Goal: Complete application form: Complete application form

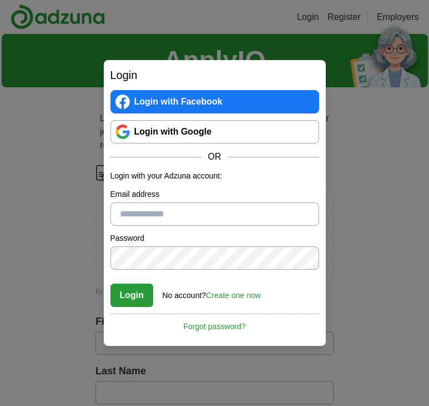
click at [229, 219] on input "Email address" at bounding box center [215, 213] width 209 height 23
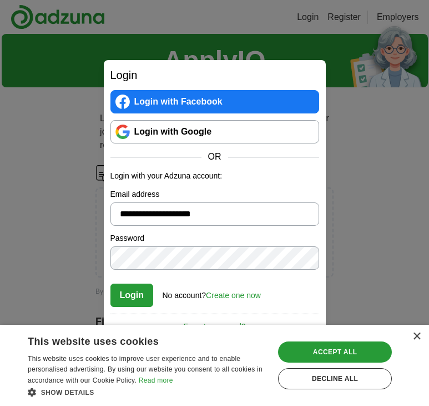
type input "**********"
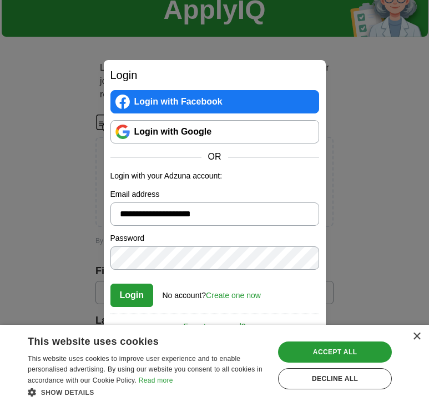
scroll to position [54, 0]
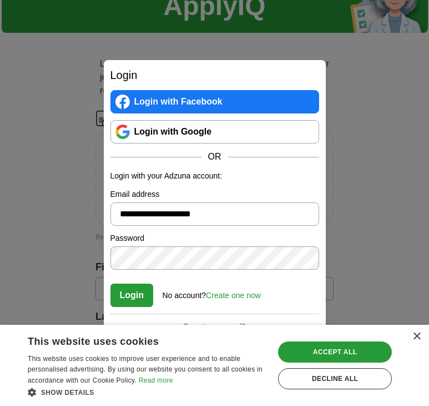
click at [249, 295] on link "Create one now" at bounding box center [233, 295] width 55 height 9
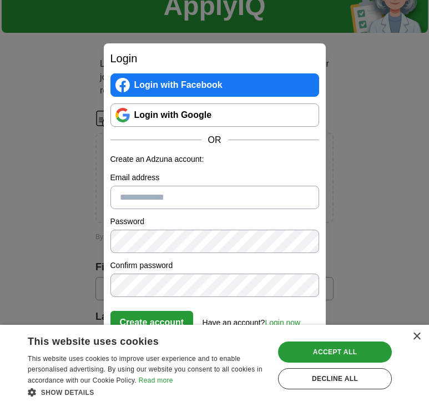
click at [207, 193] on input "Email address" at bounding box center [215, 197] width 209 height 23
type input "**********"
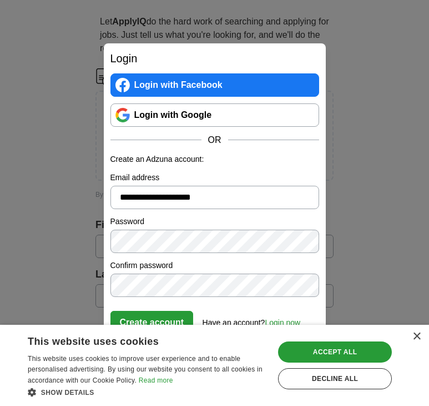
scroll to position [98, 0]
click at [153, 316] on button "Create account" at bounding box center [152, 322] width 83 height 23
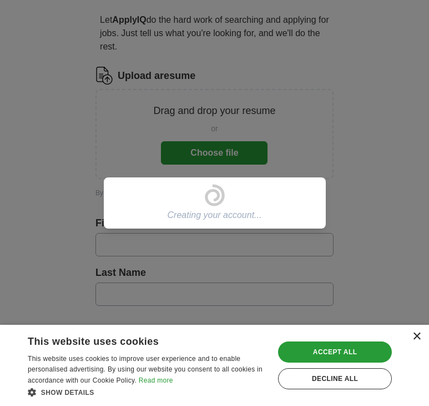
click at [417, 336] on div "×" at bounding box center [417, 336] width 8 height 8
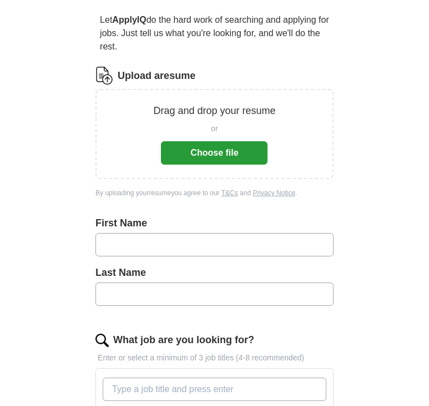
click at [240, 152] on button "Choose file" at bounding box center [214, 152] width 107 height 23
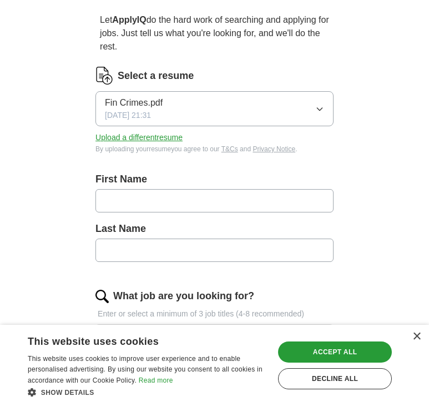
click at [151, 192] on input "text" at bounding box center [215, 200] width 238 height 23
type input "******"
type input "****"
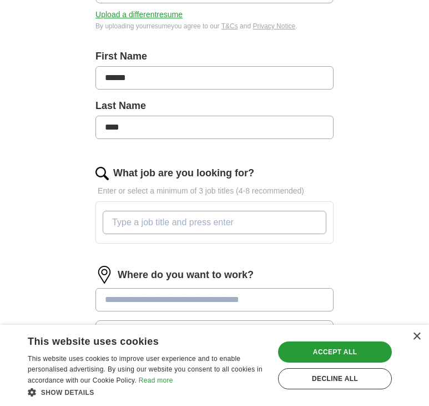
scroll to position [224, 0]
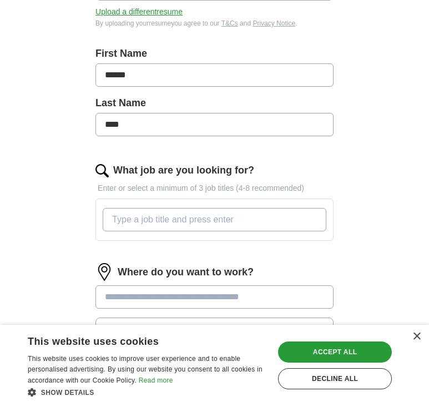
click at [189, 228] on input "What job are you looking for?" at bounding box center [215, 219] width 224 height 23
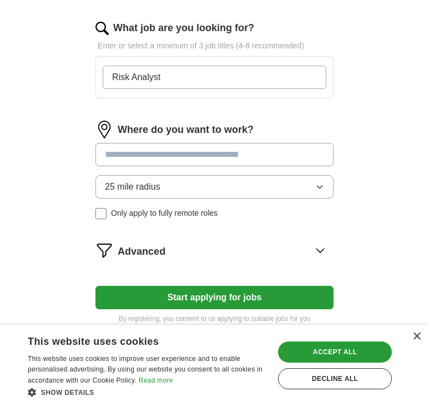
scroll to position [369, 0]
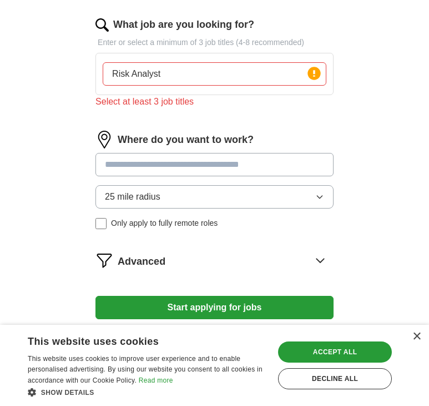
click at [234, 100] on div "What job are you looking for? Enter or select a minimum of 3 job titles (4-8 re…" at bounding box center [215, 67] width 238 height 100
click at [227, 78] on input "Risk Analyst" at bounding box center [215, 73] width 224 height 23
type input "Risk Analyst"
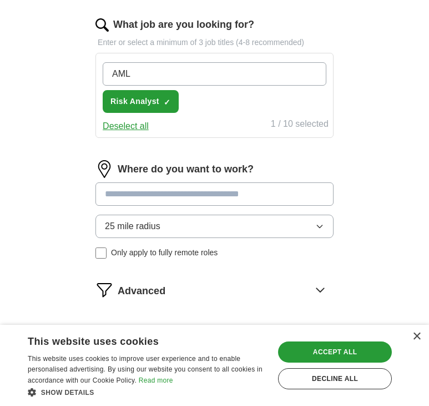
type input "AML"
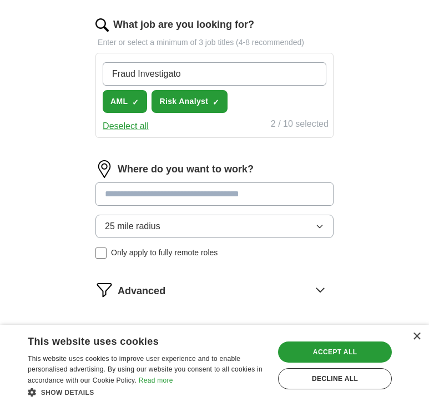
type input "Fraud Investigator"
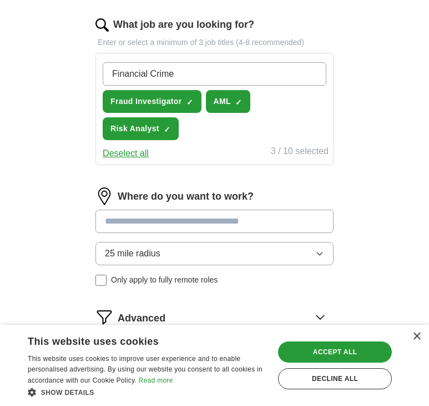
type input "Financial Crimes"
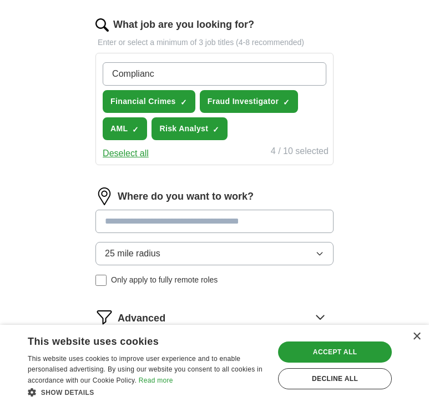
type input "Compliance"
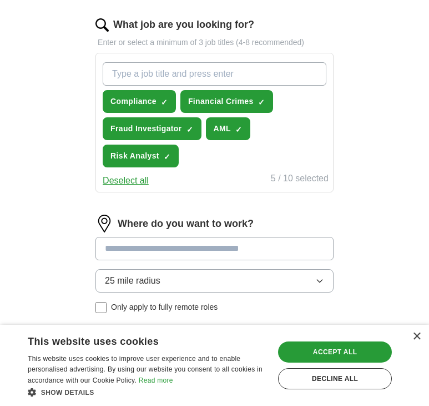
click at [293, 251] on input at bounding box center [215, 248] width 238 height 23
type input "***"
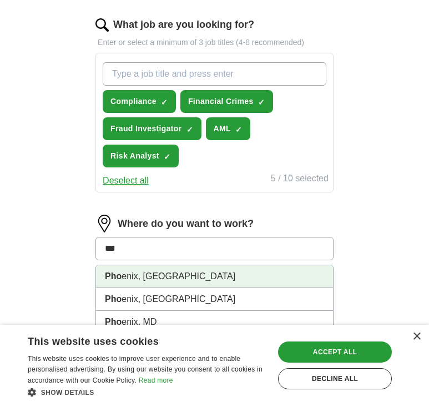
click at [277, 275] on li "Pho enix, AZ" at bounding box center [214, 276] width 237 height 23
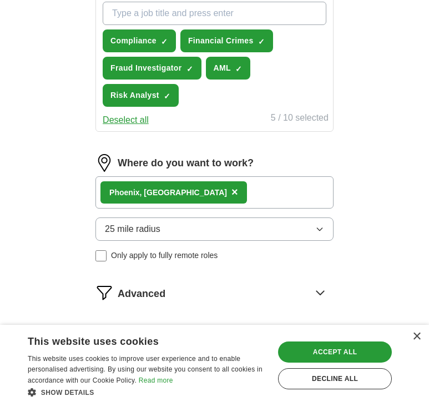
scroll to position [431, 0]
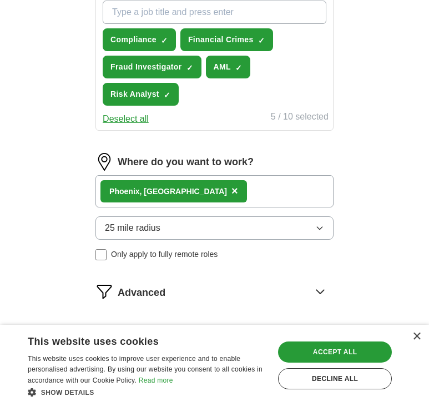
click at [241, 193] on div "Pho enix, AZ ×" at bounding box center [215, 191] width 238 height 32
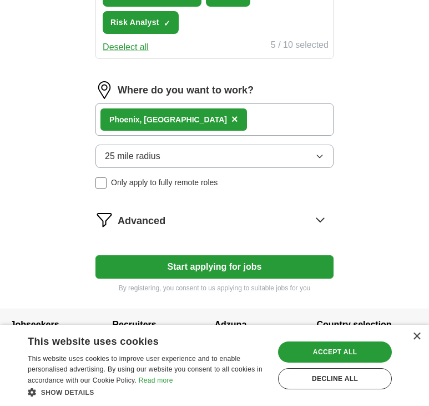
scroll to position [518, 0]
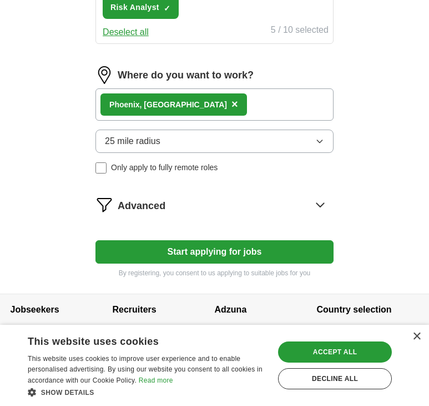
click at [287, 211] on div "Advanced" at bounding box center [226, 205] width 216 height 18
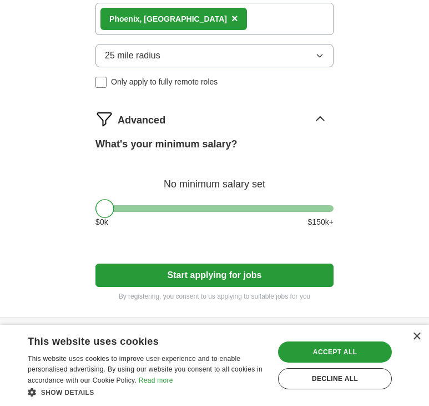
scroll to position [627, 0]
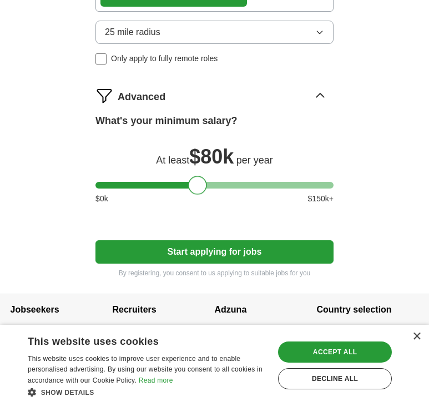
click at [197, 183] on div at bounding box center [215, 185] width 238 height 7
drag, startPoint x: 197, startPoint y: 183, endPoint x: 182, endPoint y: 186, distance: 14.6
click at [182, 186] on div at bounding box center [183, 185] width 19 height 19
click at [256, 257] on button "Start applying for jobs" at bounding box center [215, 251] width 238 height 23
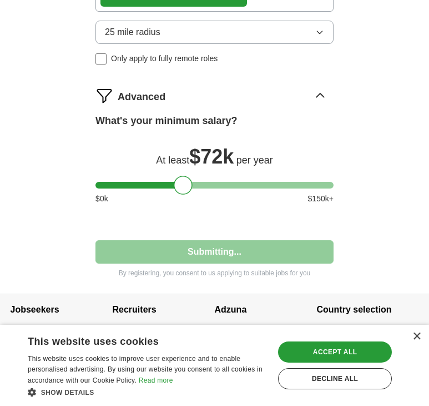
select select "**"
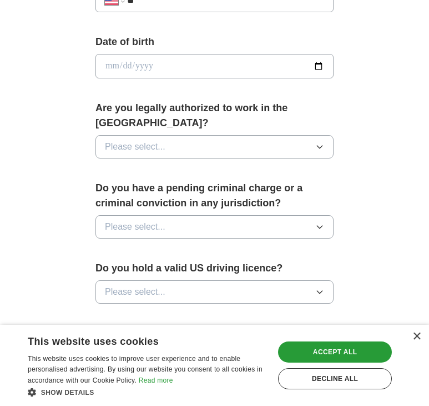
scroll to position [496, 0]
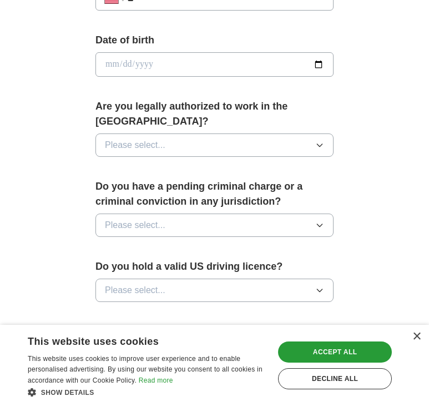
click at [215, 134] on button "Please select..." at bounding box center [215, 144] width 238 height 23
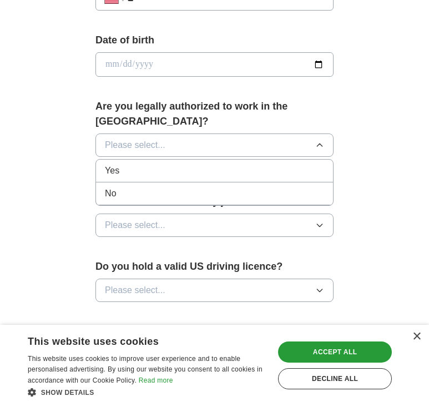
click at [213, 164] on div "Yes" at bounding box center [214, 170] width 219 height 13
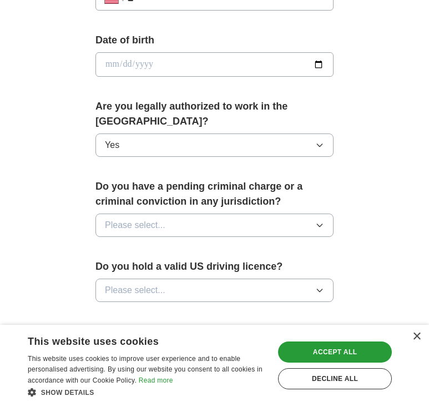
click at [227, 213] on button "Please select..." at bounding box center [215, 224] width 238 height 23
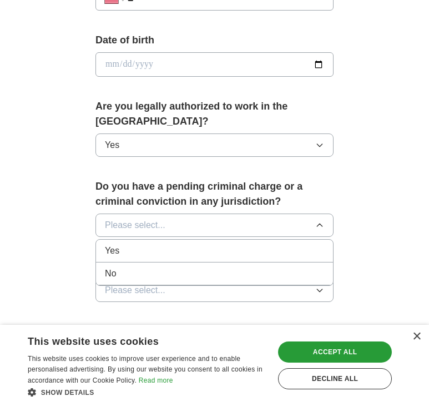
click at [242, 267] on div "No" at bounding box center [214, 273] width 219 height 13
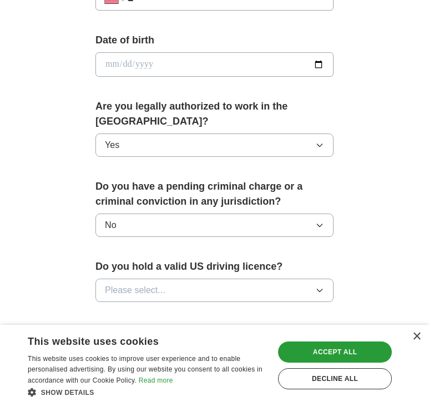
click at [254, 278] on button "Please select..." at bounding box center [215, 289] width 238 height 23
click at [256, 304] on li "Yes" at bounding box center [214, 315] width 237 height 23
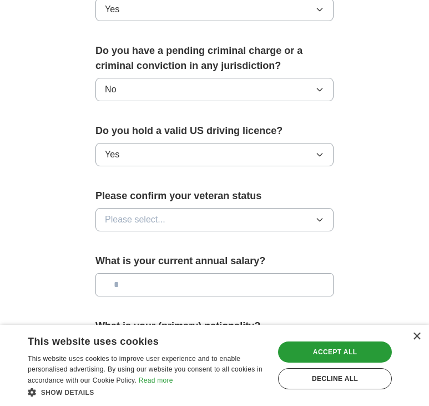
scroll to position [717, 0]
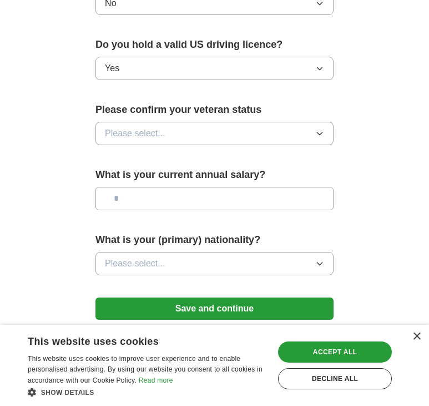
click at [189, 122] on button "Please select..." at bounding box center [215, 133] width 238 height 23
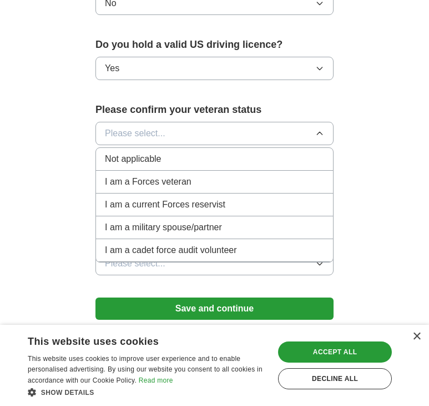
click at [197, 152] on div "Not applicable" at bounding box center [214, 158] width 219 height 13
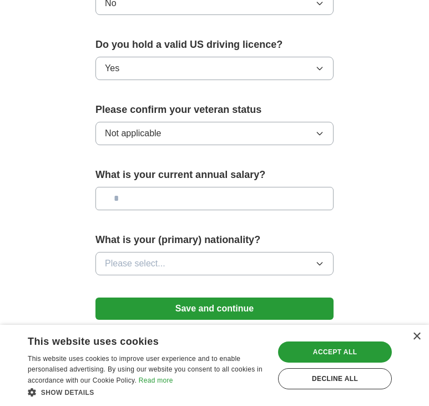
click at [224, 188] on input "text" at bounding box center [215, 198] width 238 height 23
type input "*******"
click at [233, 256] on button "Please select..." at bounding box center [215, 263] width 238 height 23
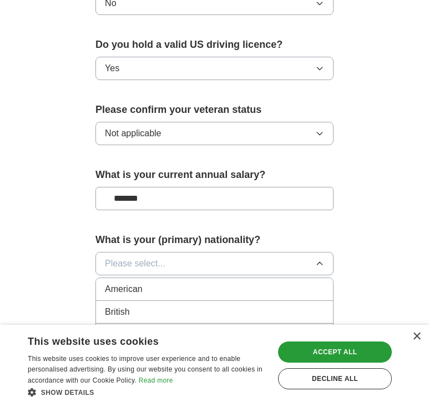
click at [236, 282] on div "American" at bounding box center [214, 288] width 219 height 13
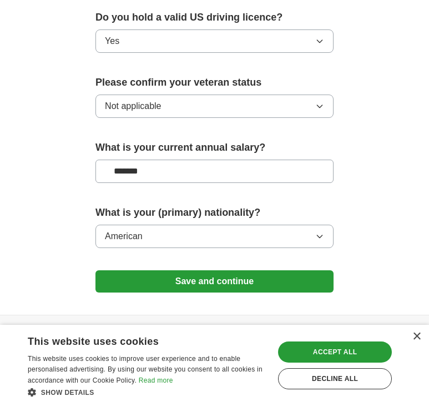
scroll to position [751, 0]
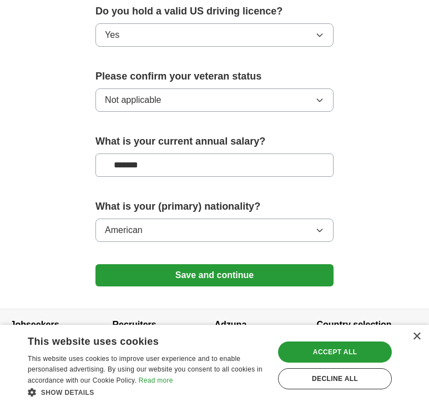
click at [234, 264] on button "Save and continue" at bounding box center [215, 275] width 238 height 22
